Goal: Find specific page/section: Find specific page/section

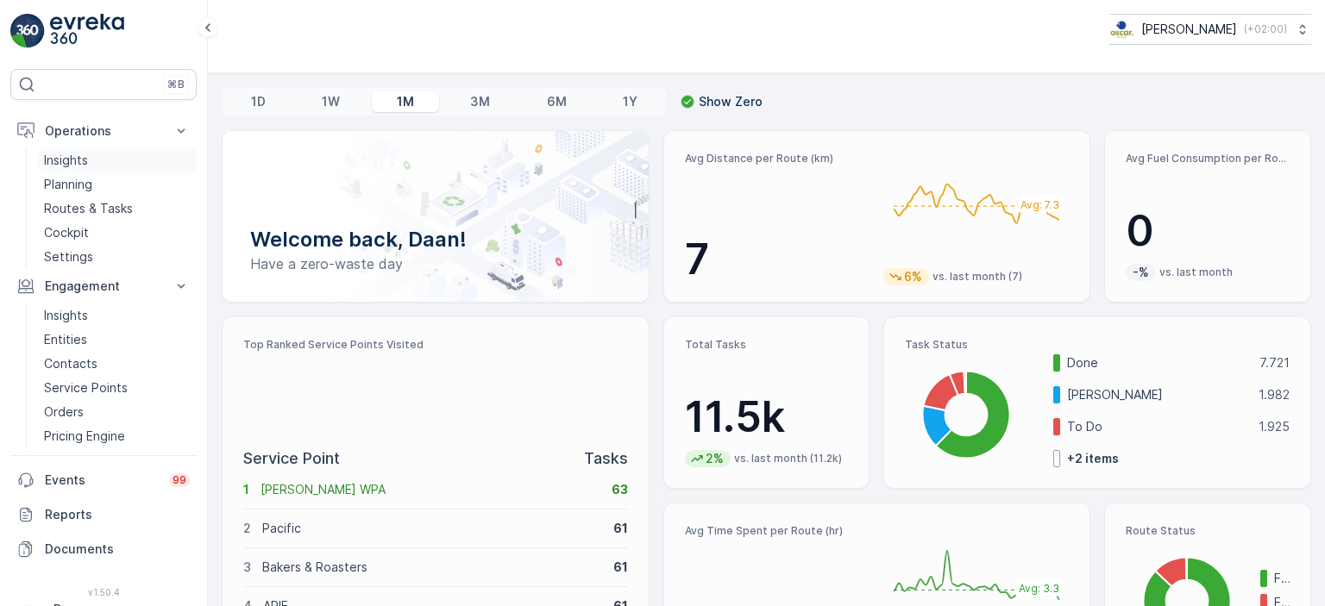
click at [78, 153] on p "Insights" at bounding box center [66, 160] width 44 height 17
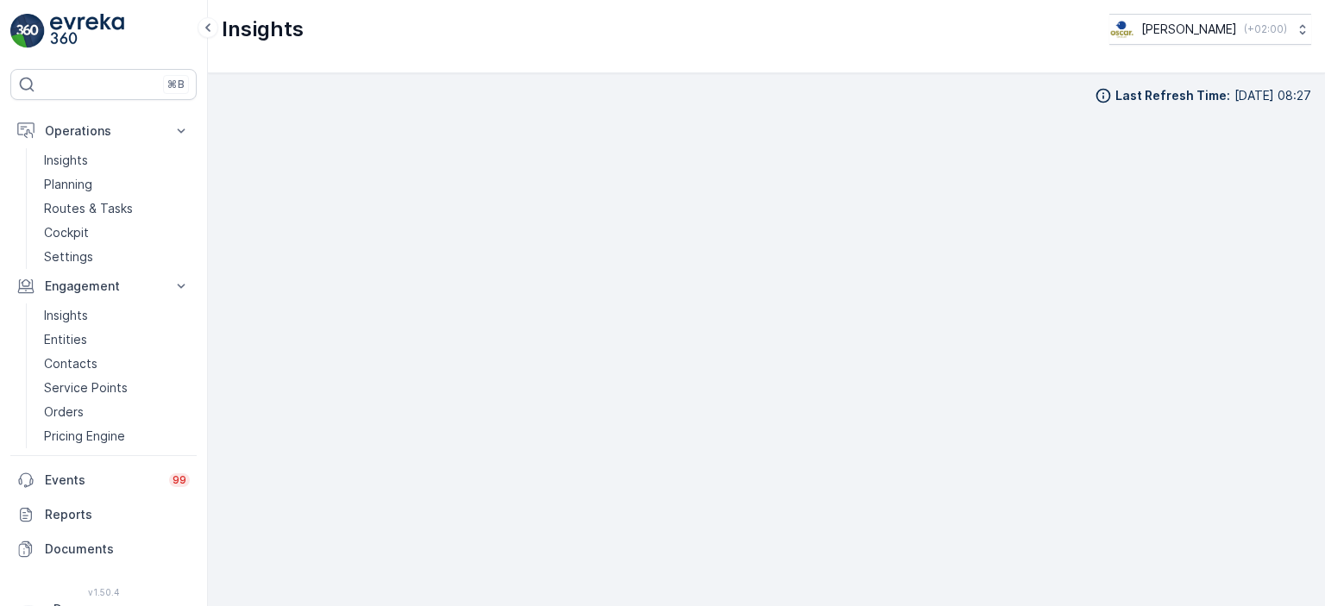
scroll to position [14, 0]
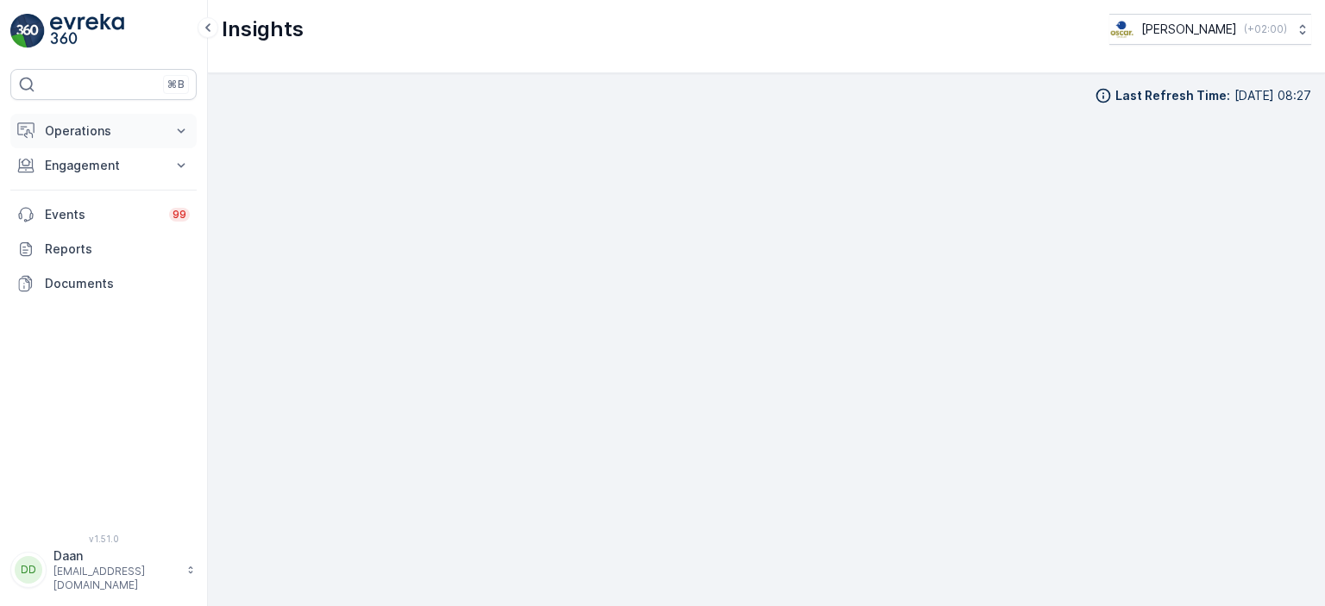
click at [146, 141] on button "Operations" at bounding box center [103, 131] width 186 height 35
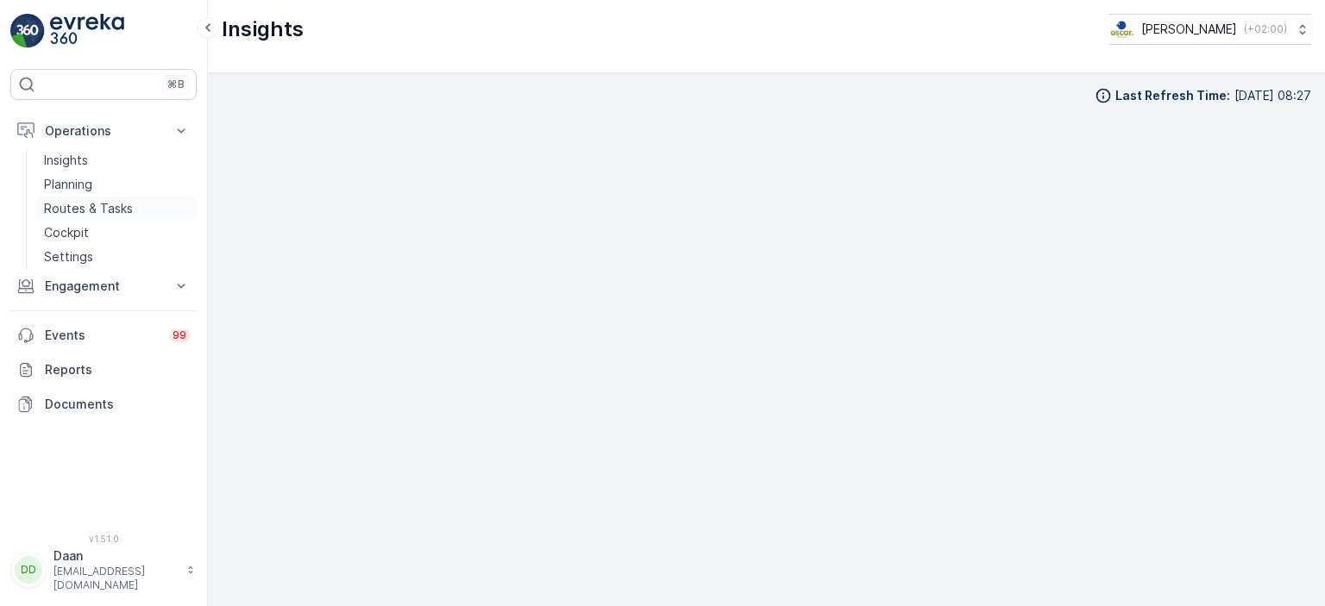
click at [99, 213] on p "Routes & Tasks" at bounding box center [88, 208] width 89 height 17
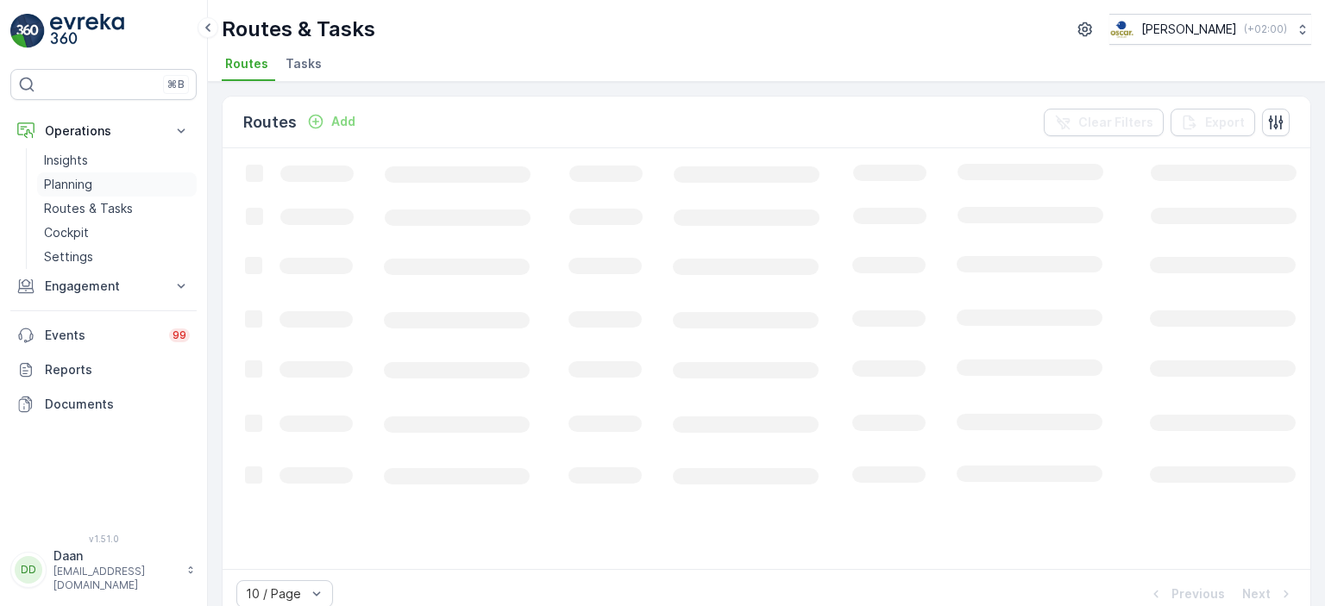
click at [106, 185] on link "Planning" at bounding box center [117, 185] width 160 height 24
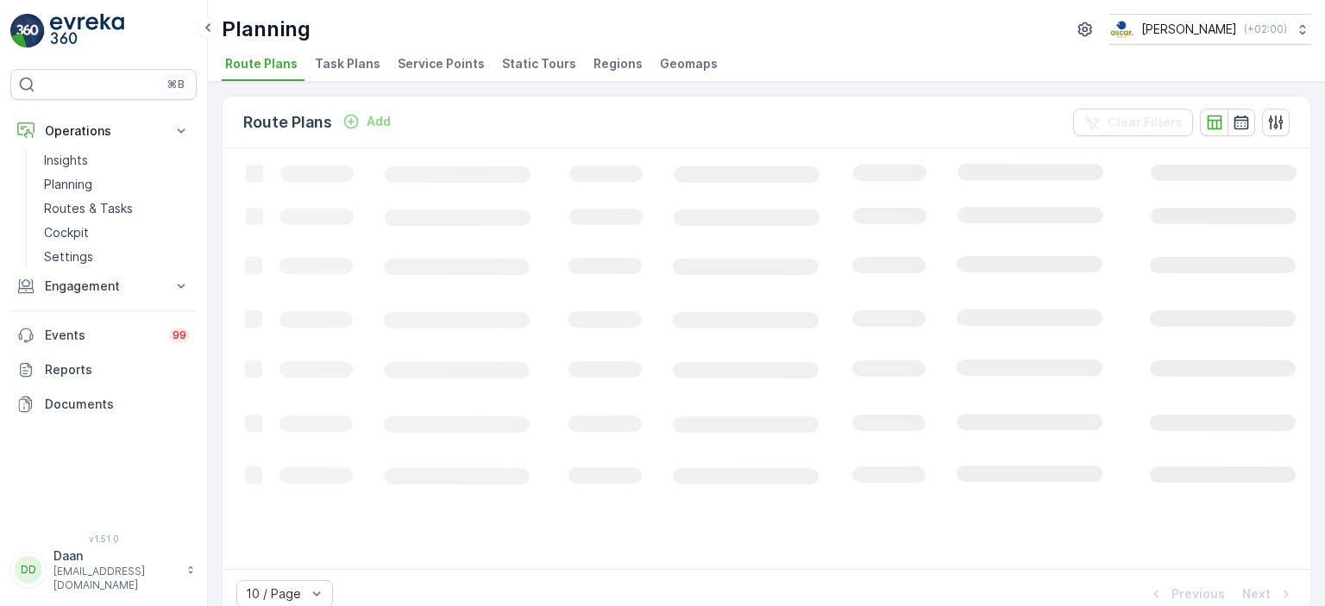
click at [359, 60] on span "Task Plans" at bounding box center [348, 63] width 66 height 17
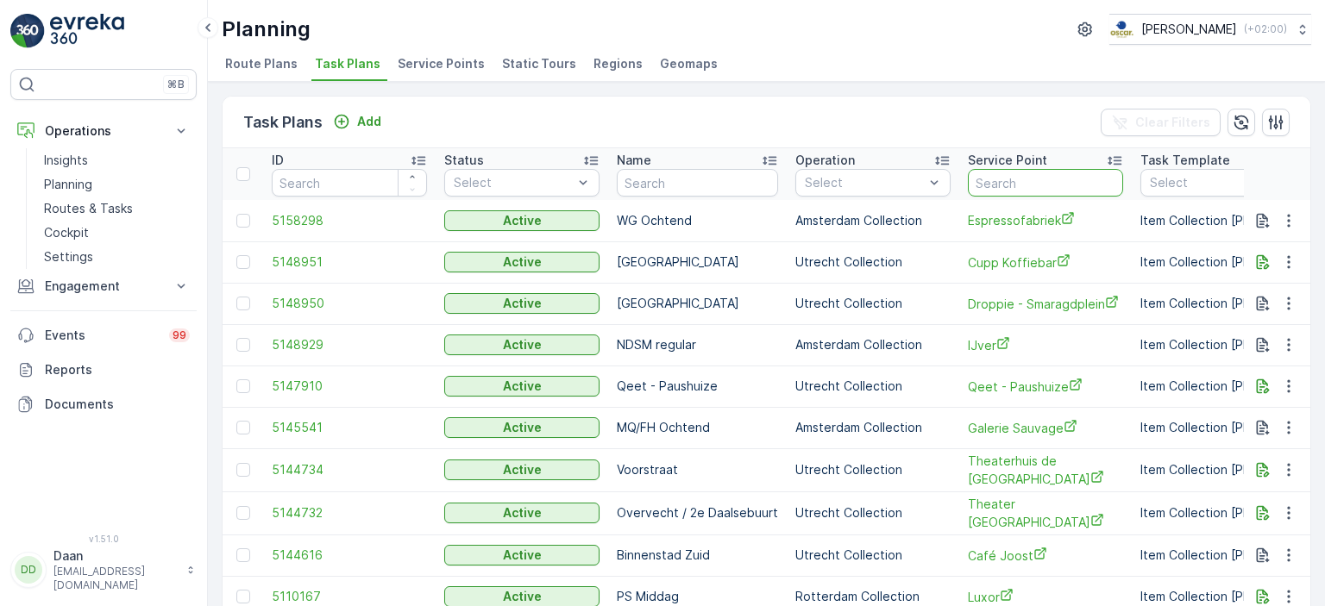
click at [1031, 194] on input "text" at bounding box center [1045, 183] width 155 height 28
type input "mossel"
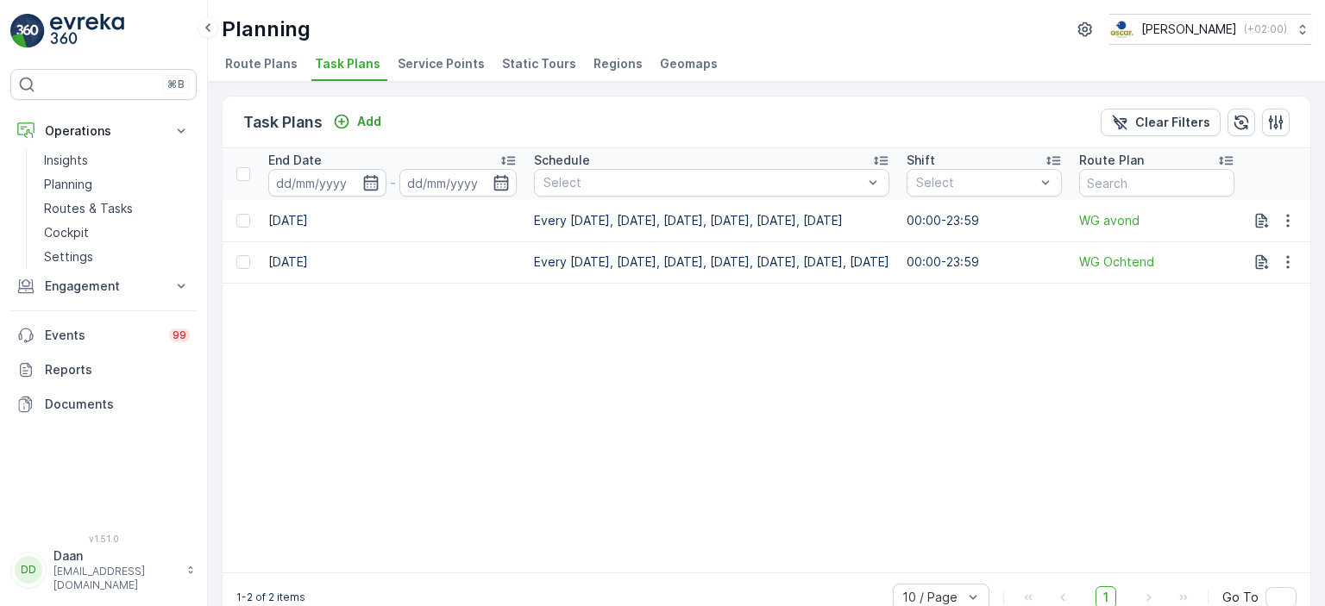
scroll to position [0, 1385]
